Goal: Book appointment/travel/reservation

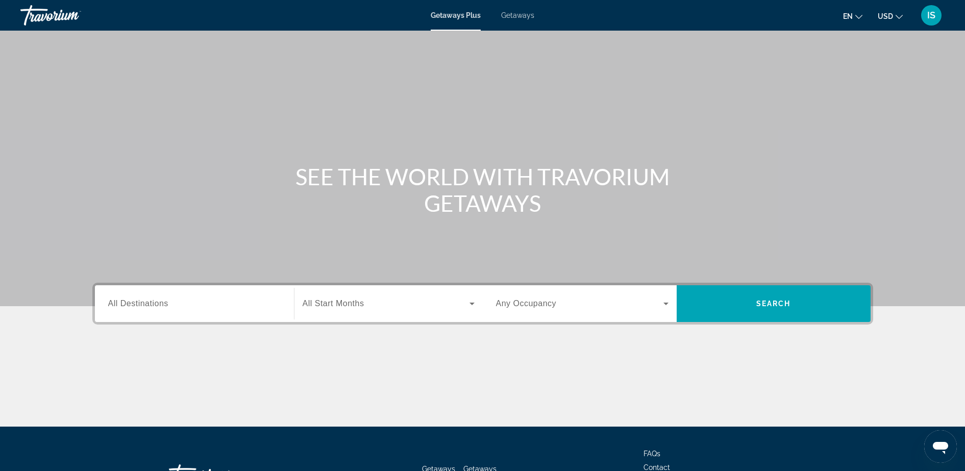
click at [218, 310] on div "Search widget" at bounding box center [194, 303] width 172 height 29
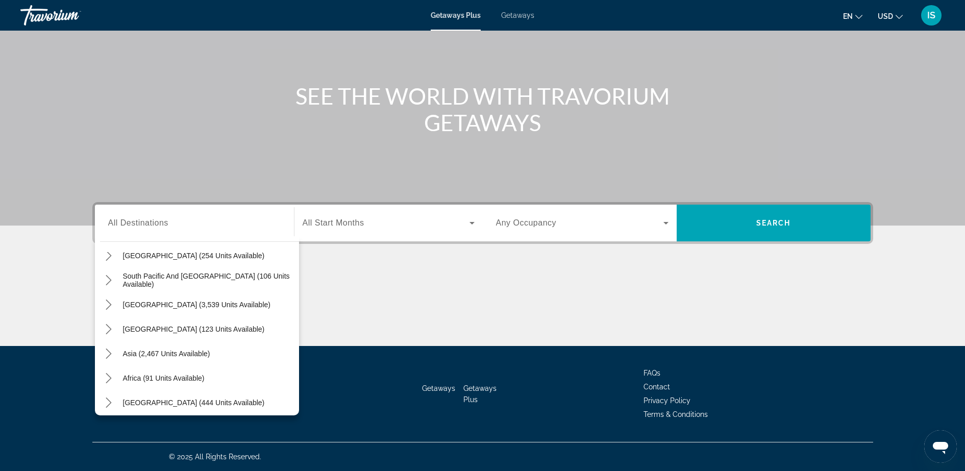
scroll to position [165, 0]
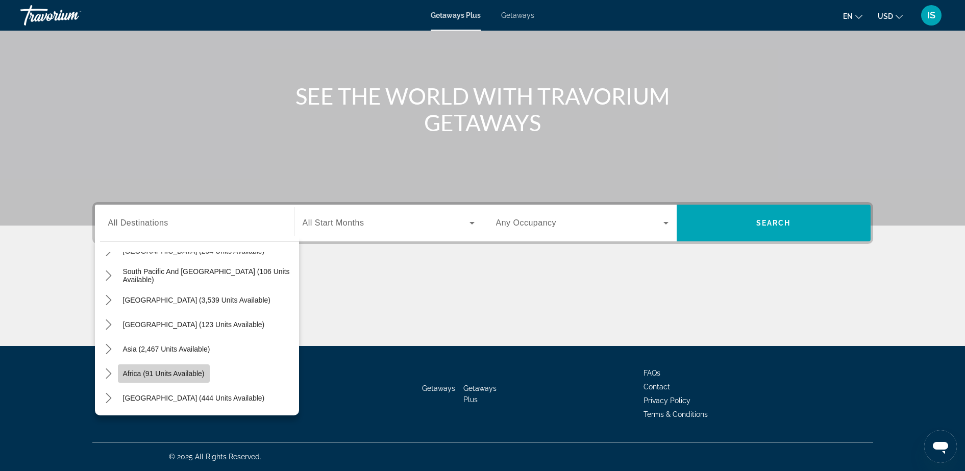
click at [135, 377] on span "Africa (91 units available)" at bounding box center [164, 373] width 82 height 8
type input "**********"
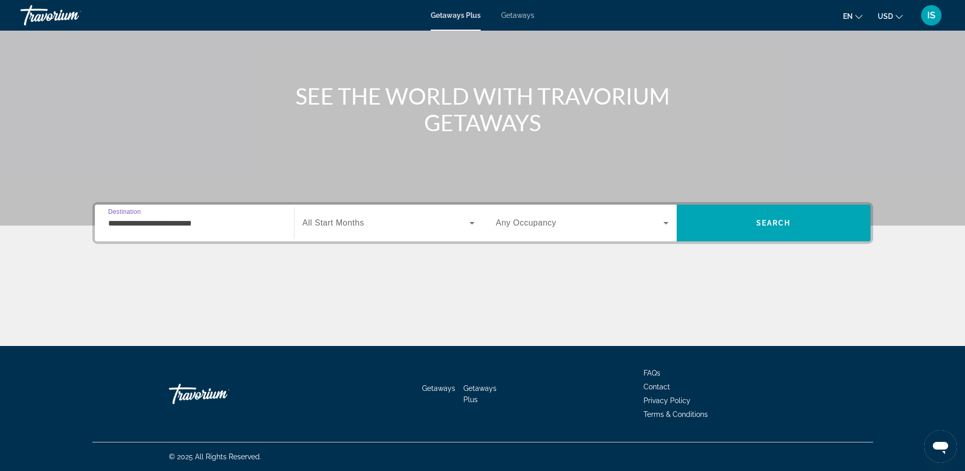
click at [395, 227] on span "Search widget" at bounding box center [386, 223] width 167 height 12
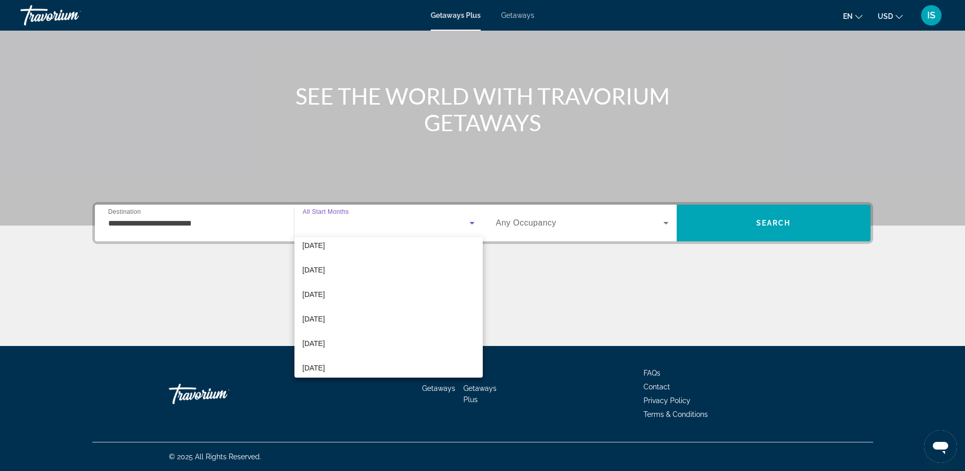
scroll to position [90, 0]
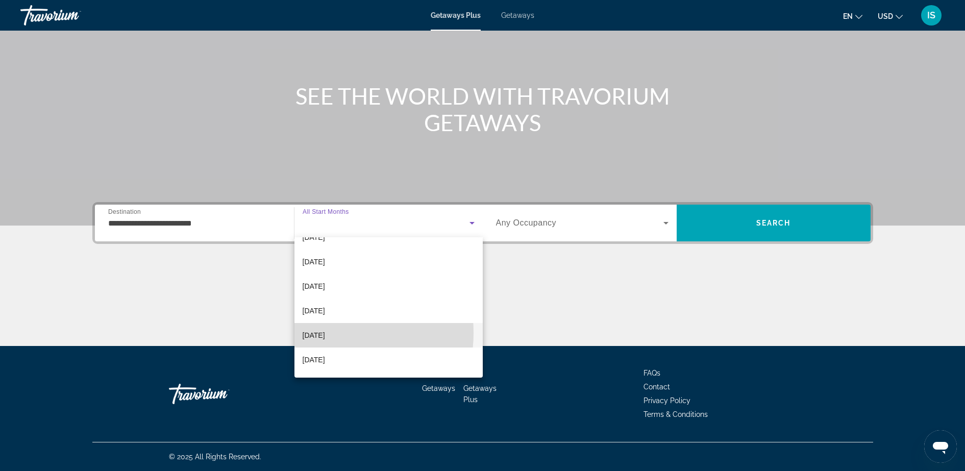
click at [322, 333] on span "[DATE]" at bounding box center [314, 335] width 22 height 12
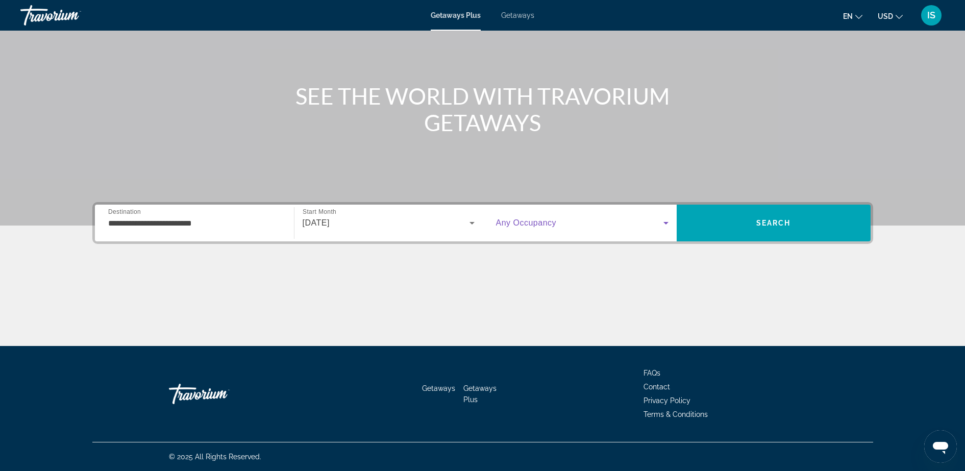
click at [660, 220] on icon "Search widget" at bounding box center [666, 223] width 12 height 12
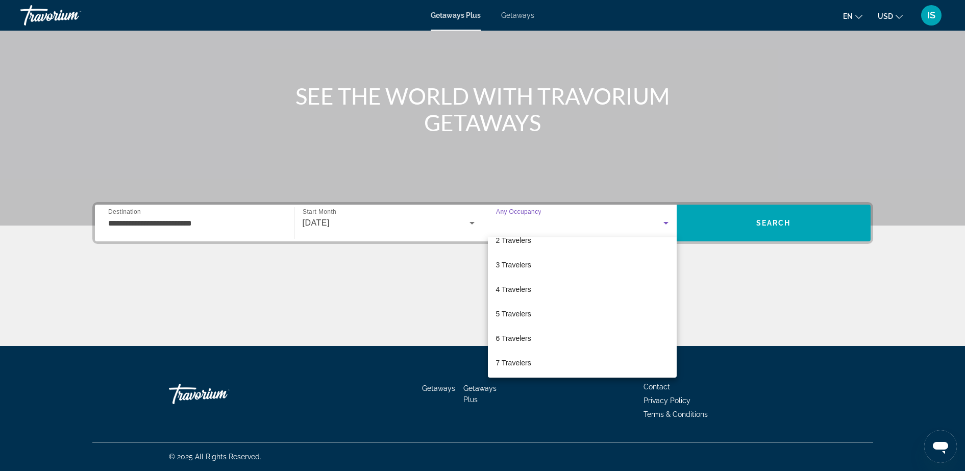
scroll to position [0, 0]
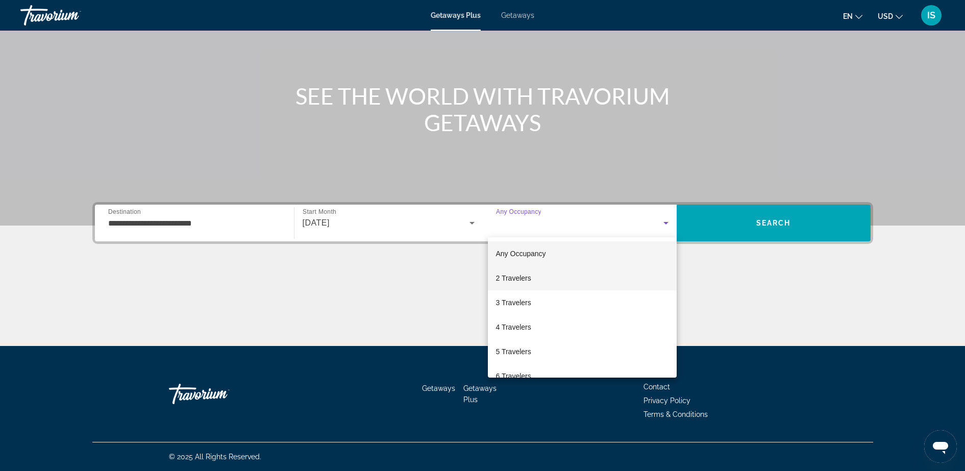
click at [530, 282] on span "2 Travelers" at bounding box center [513, 278] width 35 height 12
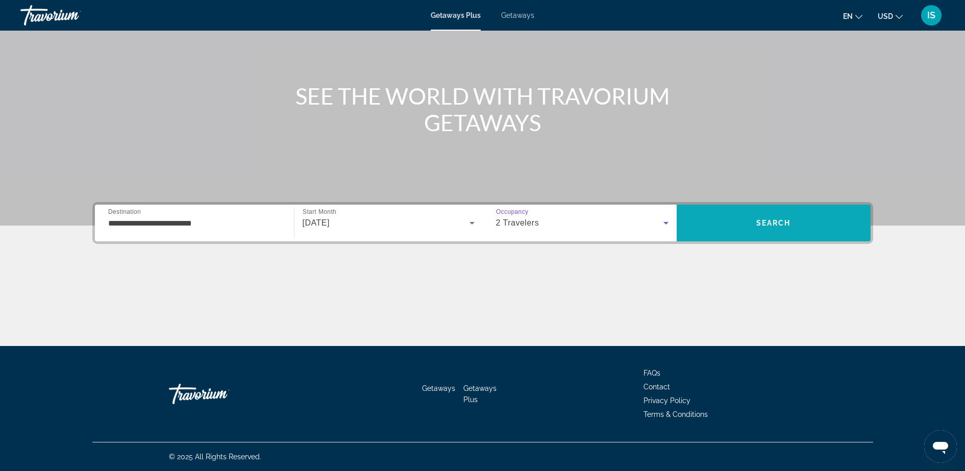
click at [797, 224] on span "Search" at bounding box center [773, 223] width 194 height 24
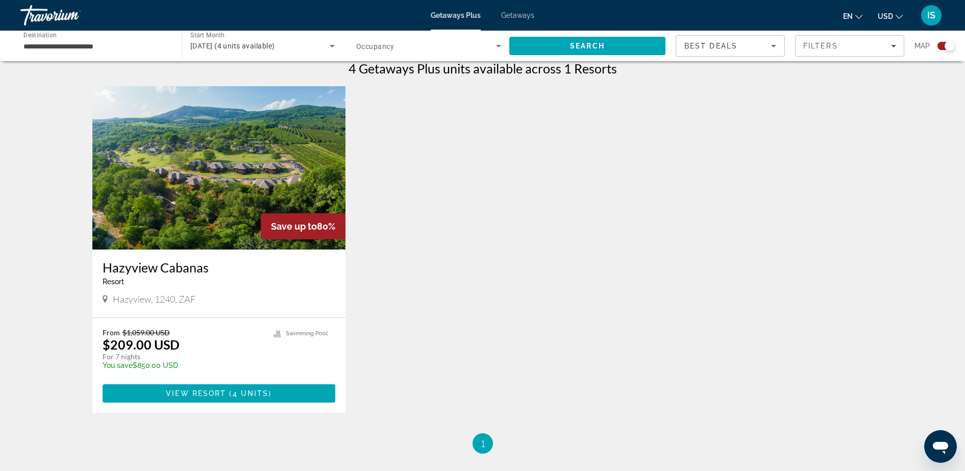
scroll to position [328, 0]
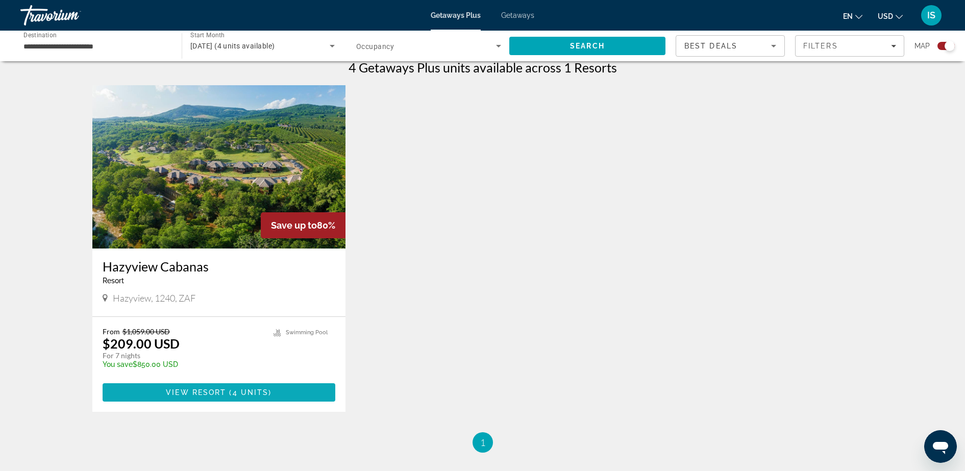
click at [208, 397] on span "Main content" at bounding box center [219, 392] width 233 height 24
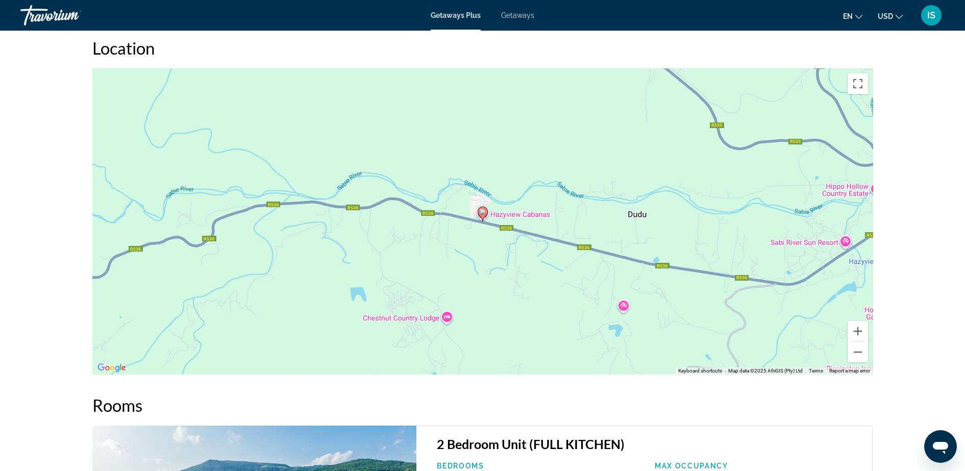
scroll to position [1044, 0]
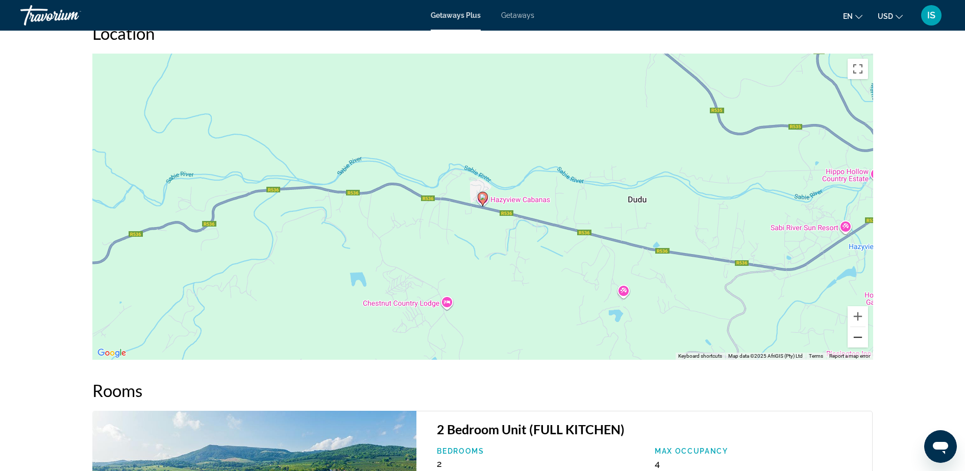
click at [849, 338] on button "Zoom out" at bounding box center [857, 337] width 20 height 20
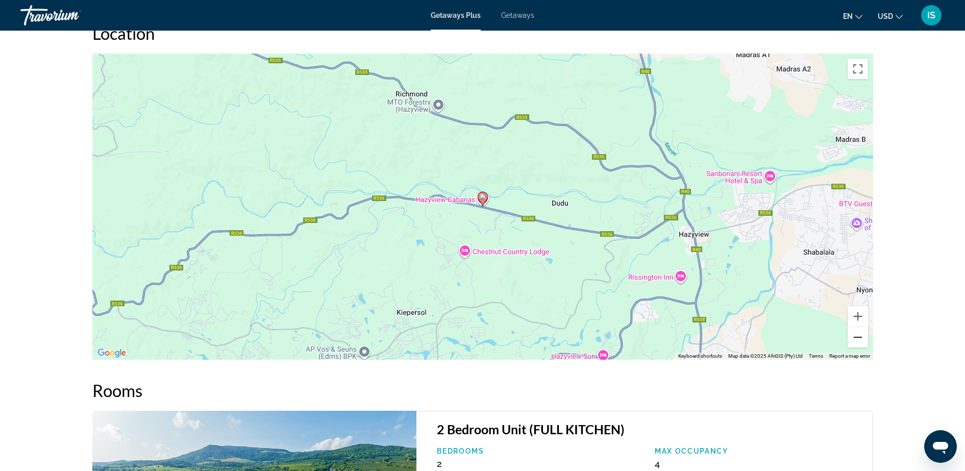
click at [849, 338] on button "Zoom out" at bounding box center [857, 337] width 20 height 20
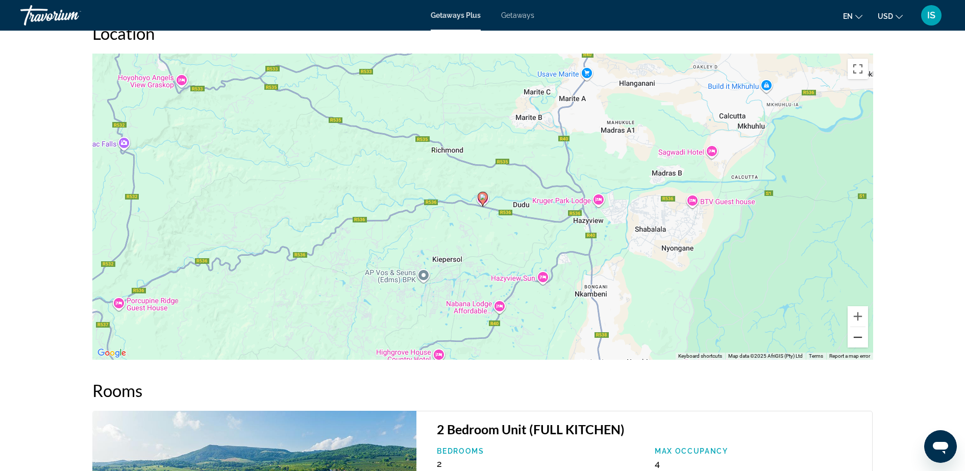
click at [849, 338] on button "Zoom out" at bounding box center [857, 337] width 20 height 20
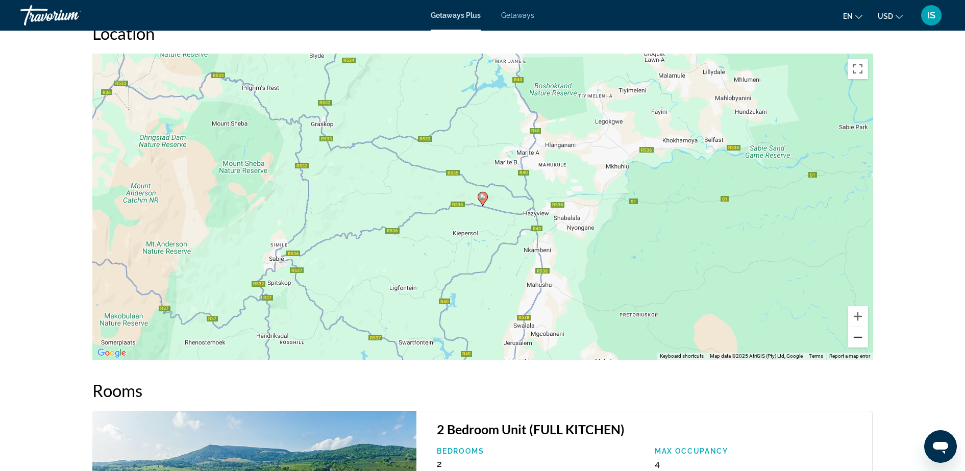
click at [849, 338] on button "Zoom out" at bounding box center [857, 337] width 20 height 20
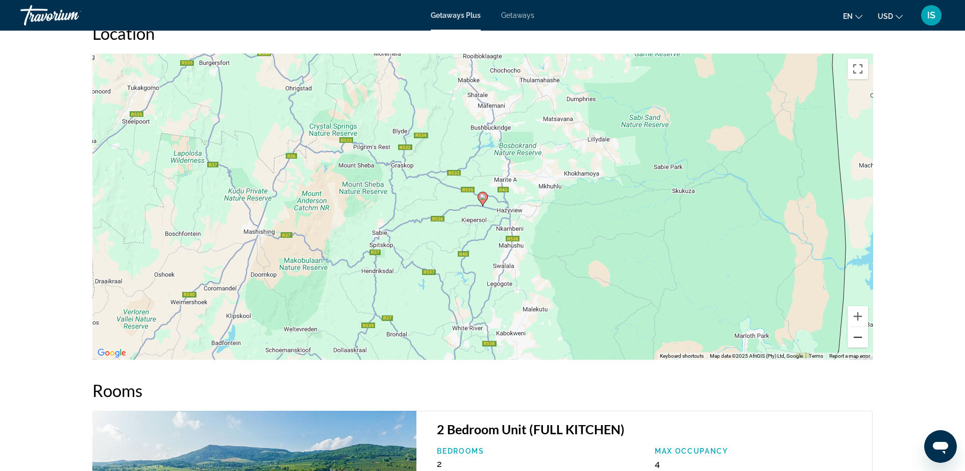
click at [849, 338] on button "Zoom out" at bounding box center [857, 337] width 20 height 20
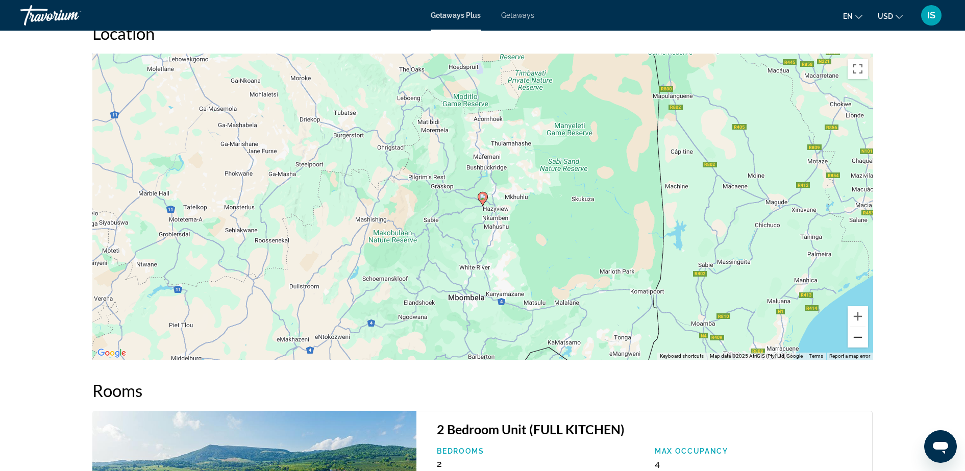
click at [849, 338] on button "Zoom out" at bounding box center [857, 337] width 20 height 20
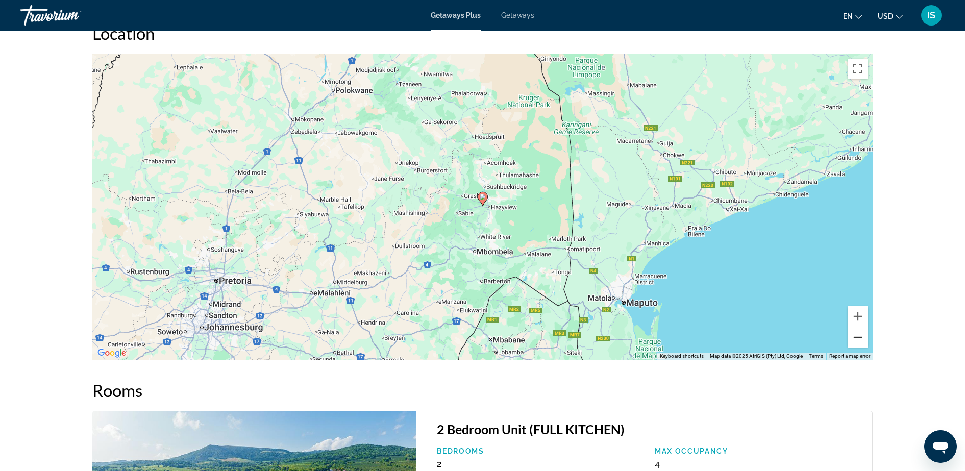
click at [849, 338] on button "Zoom out" at bounding box center [857, 337] width 20 height 20
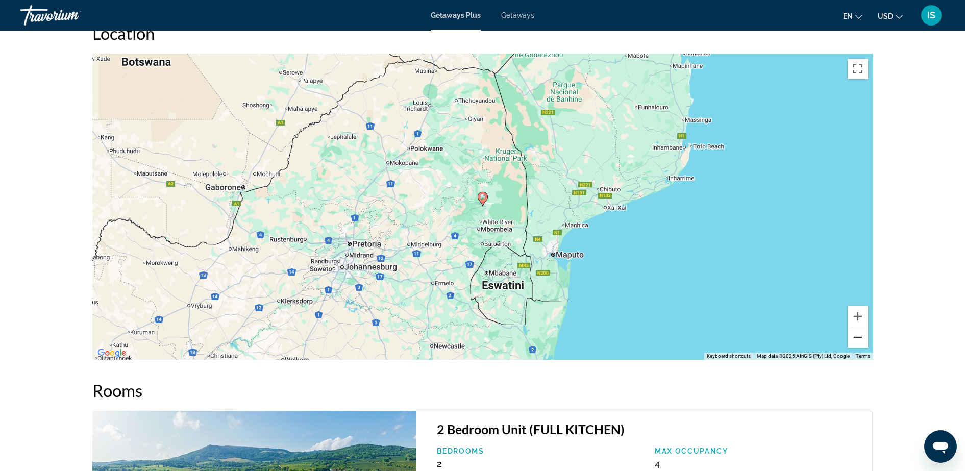
click at [849, 338] on button "Zoom out" at bounding box center [857, 337] width 20 height 20
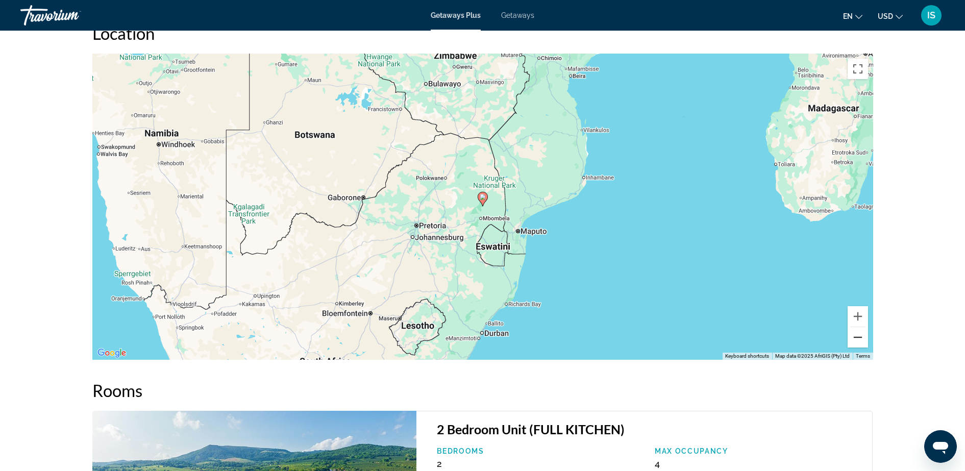
click at [849, 338] on button "Zoom out" at bounding box center [857, 337] width 20 height 20
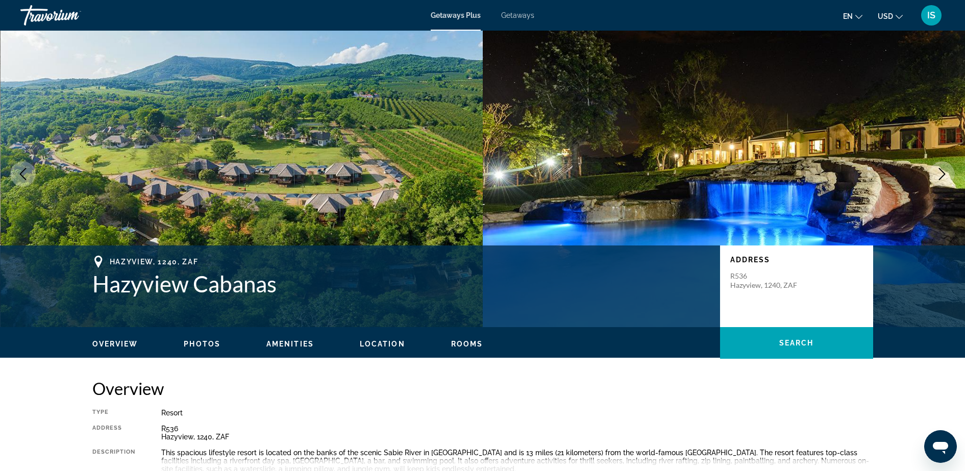
scroll to position [0, 0]
